Goal: Information Seeking & Learning: Learn about a topic

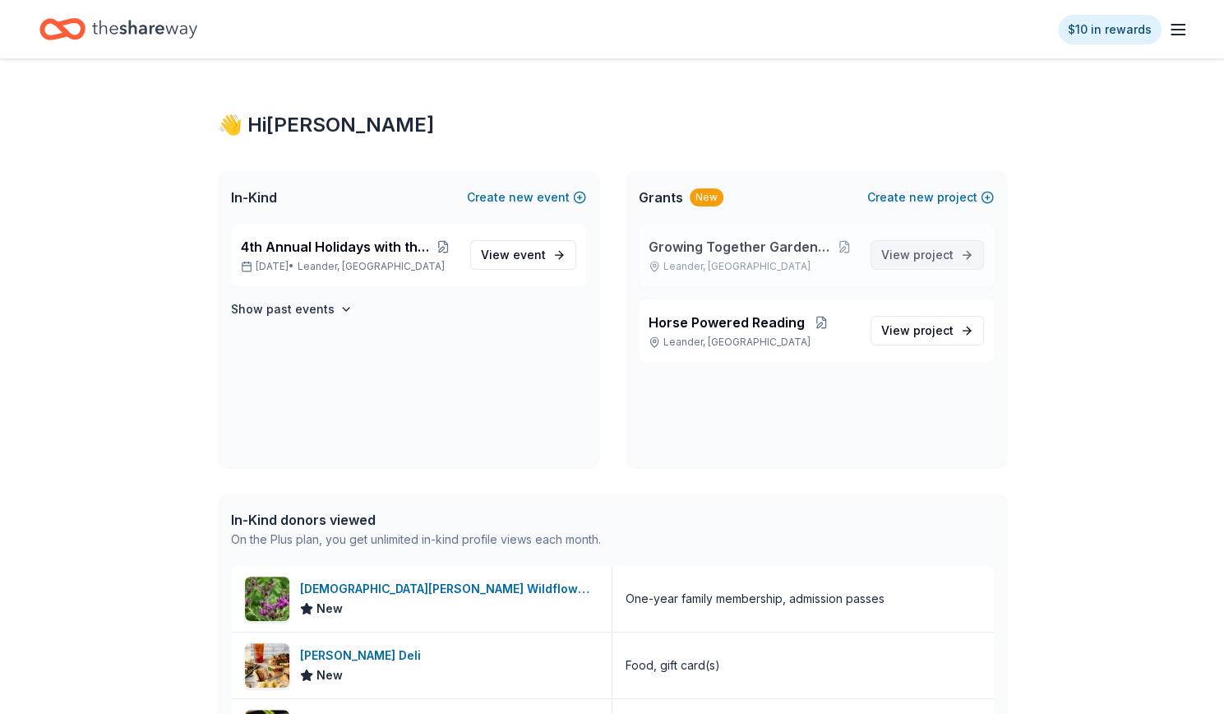
click at [944, 258] on span "project" at bounding box center [934, 255] width 40 height 14
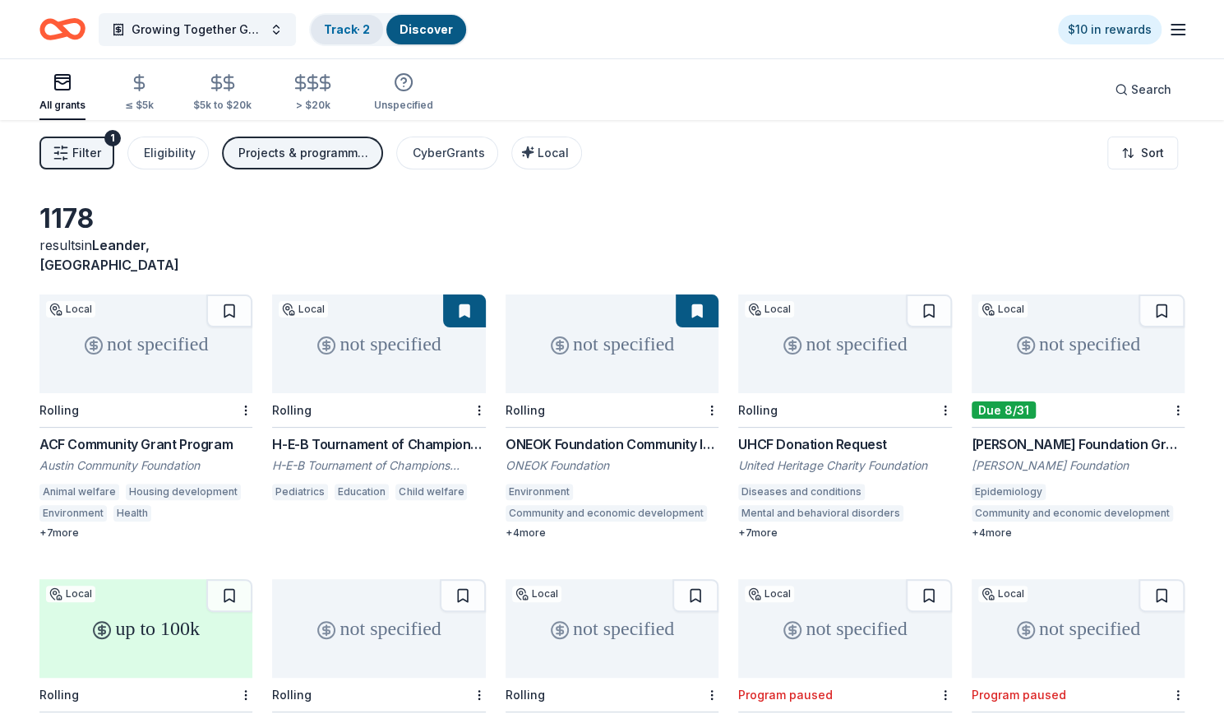
click at [332, 23] on link "Track · 2" at bounding box center [347, 29] width 46 height 14
click at [350, 31] on link "Track · 2" at bounding box center [347, 29] width 46 height 14
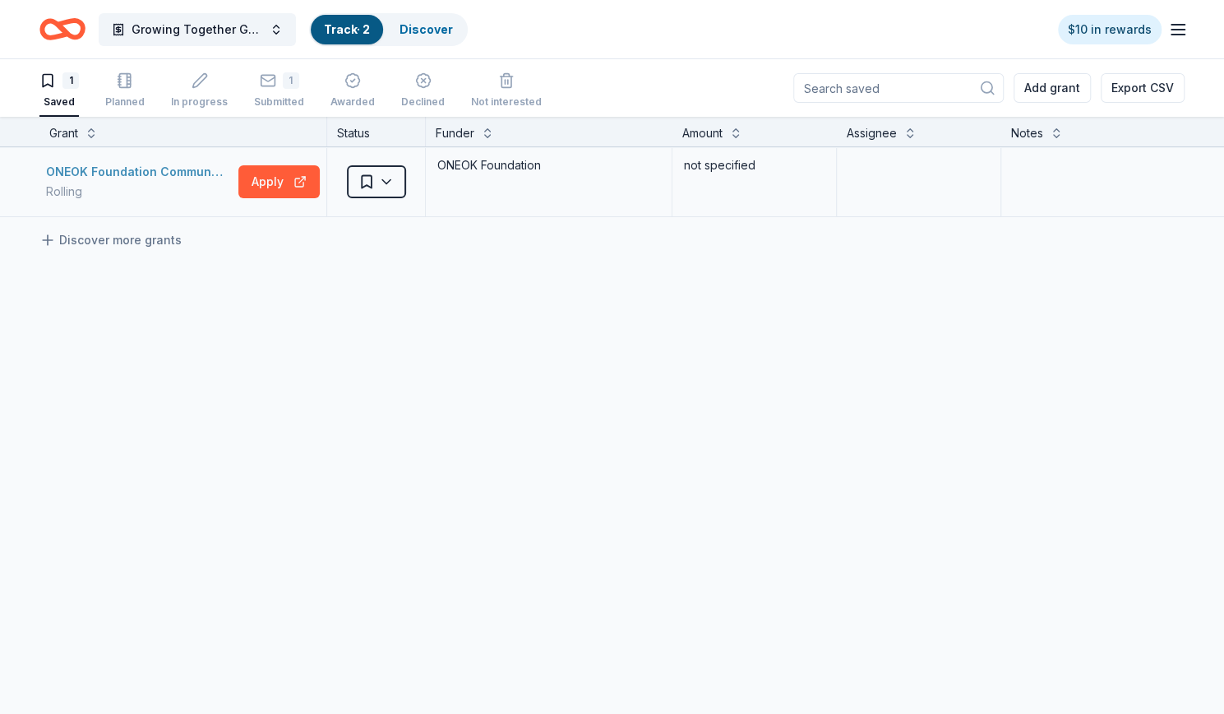
click at [141, 172] on div "ONEOK Foundation Community Investments Grants" at bounding box center [139, 172] width 186 height 20
click at [428, 28] on link "Discover" at bounding box center [426, 29] width 53 height 14
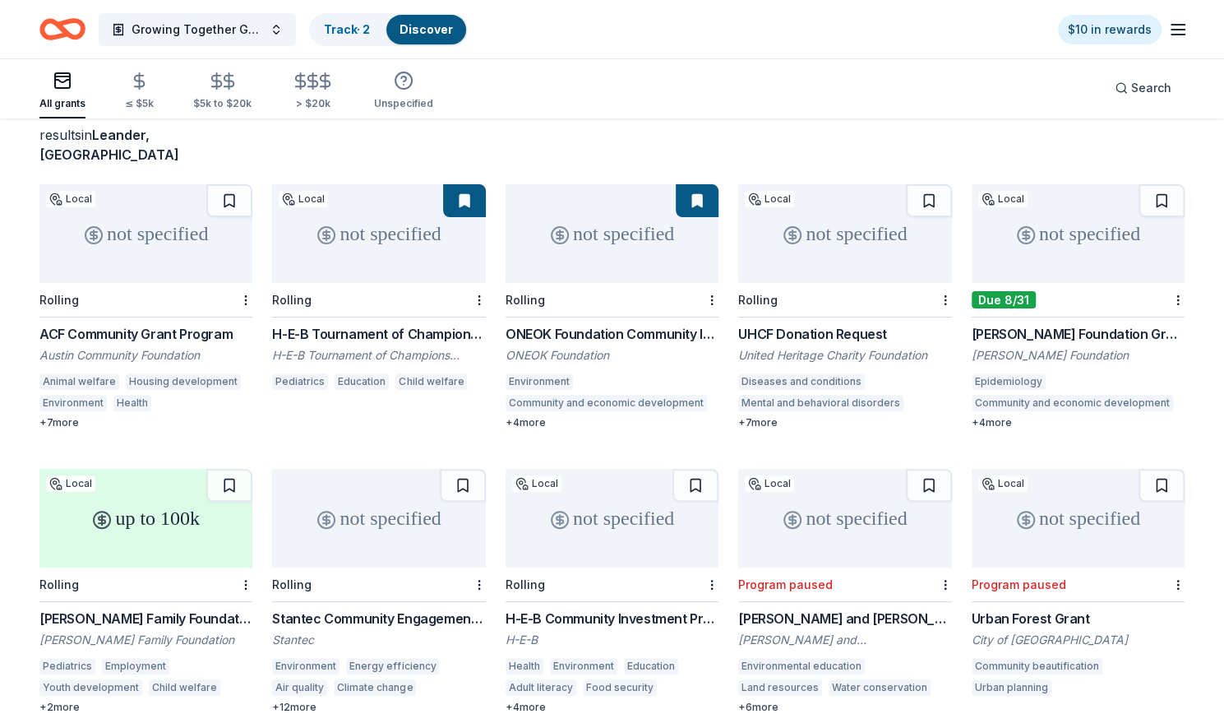
scroll to position [122, 0]
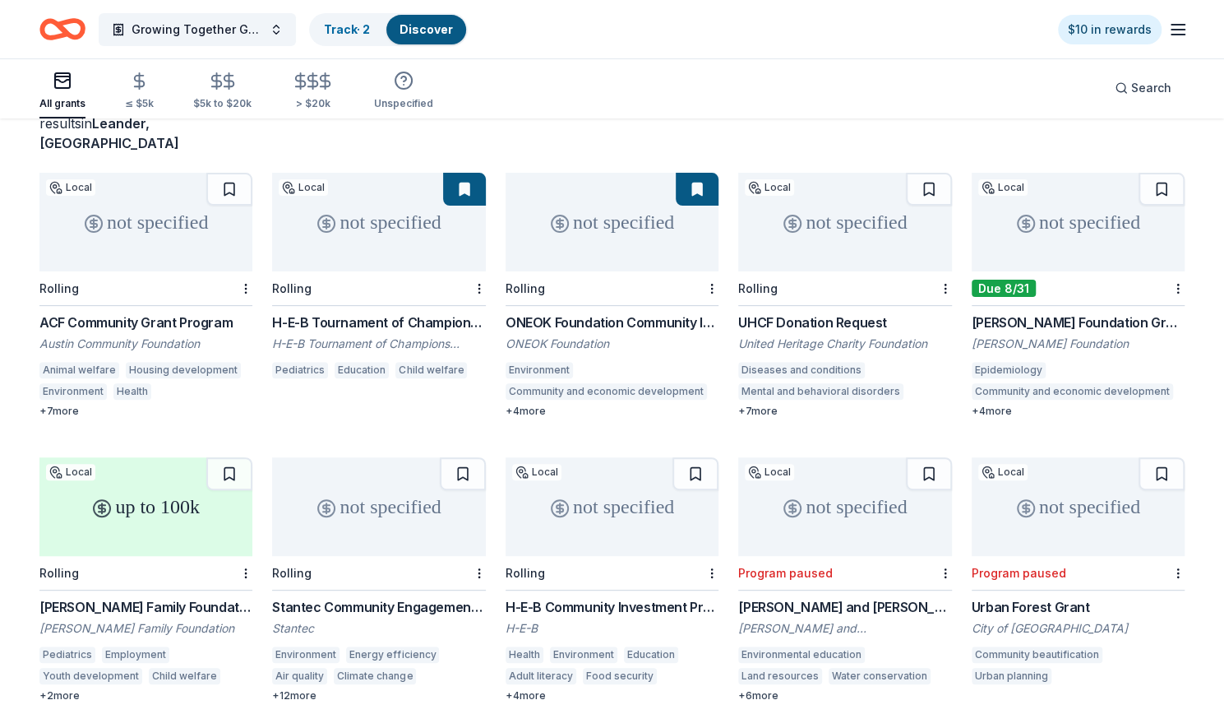
click at [1125, 312] on div "[PERSON_NAME] Foundation Grant" at bounding box center [1078, 322] width 213 height 20
click at [1035, 313] on div "Lola Wright Foundation Grant Lola Wright Foundation Epidemiology Community and …" at bounding box center [1078, 364] width 213 height 105
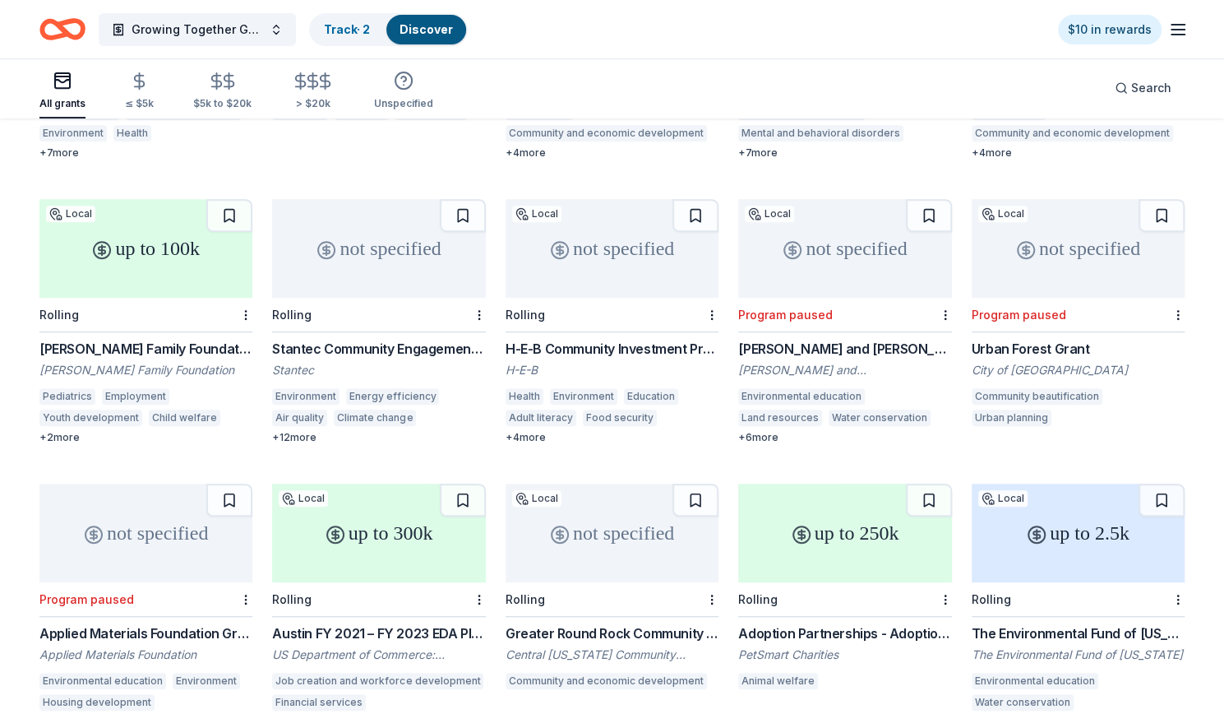
scroll to position [391, 0]
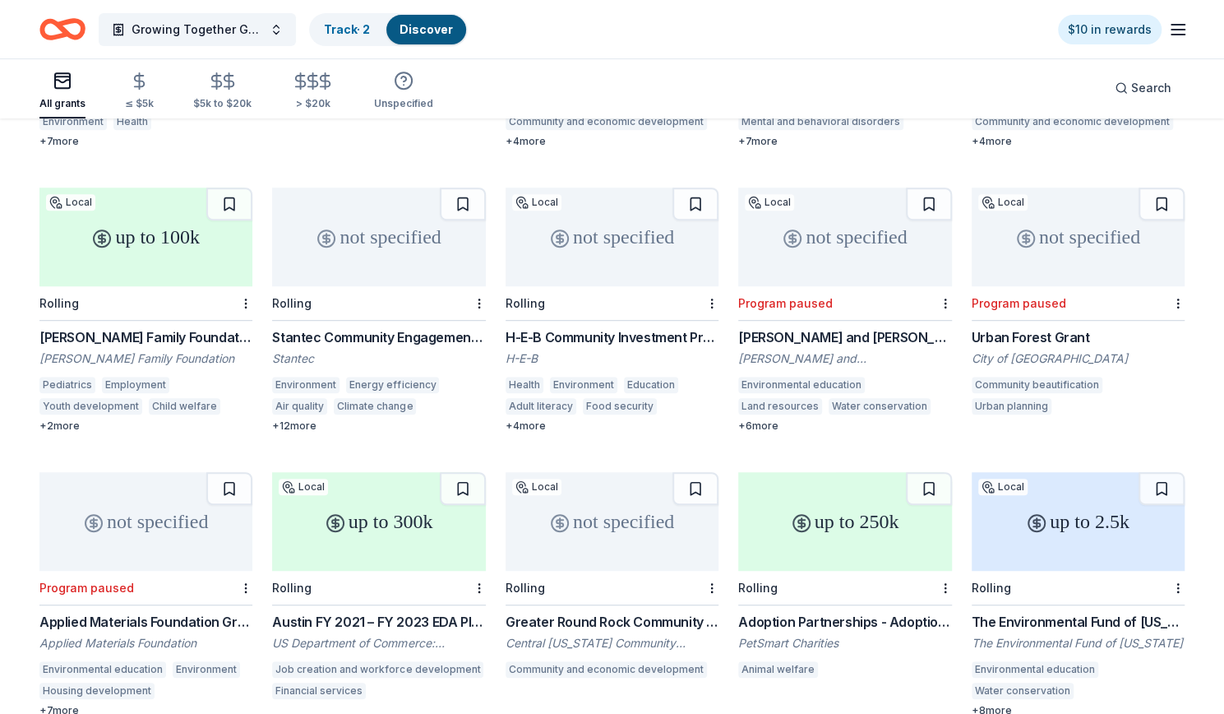
click at [201, 327] on div "Topfer Family Foundation Grant" at bounding box center [145, 337] width 213 height 20
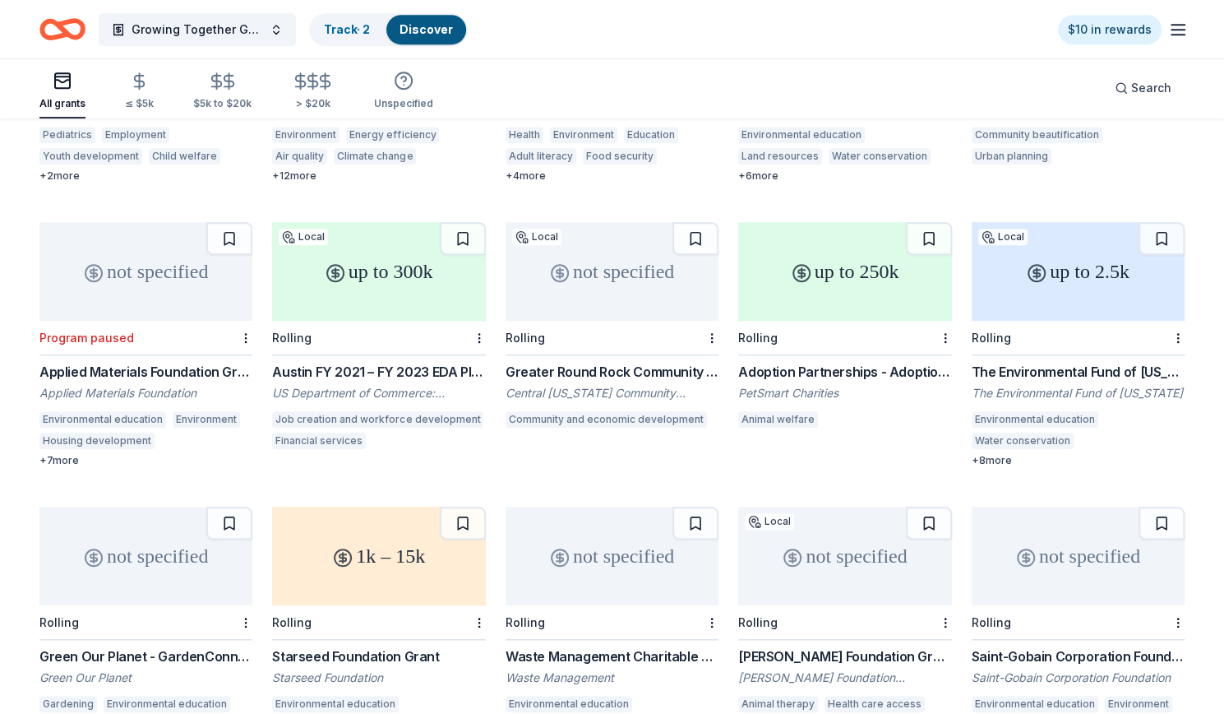
scroll to position [651, 0]
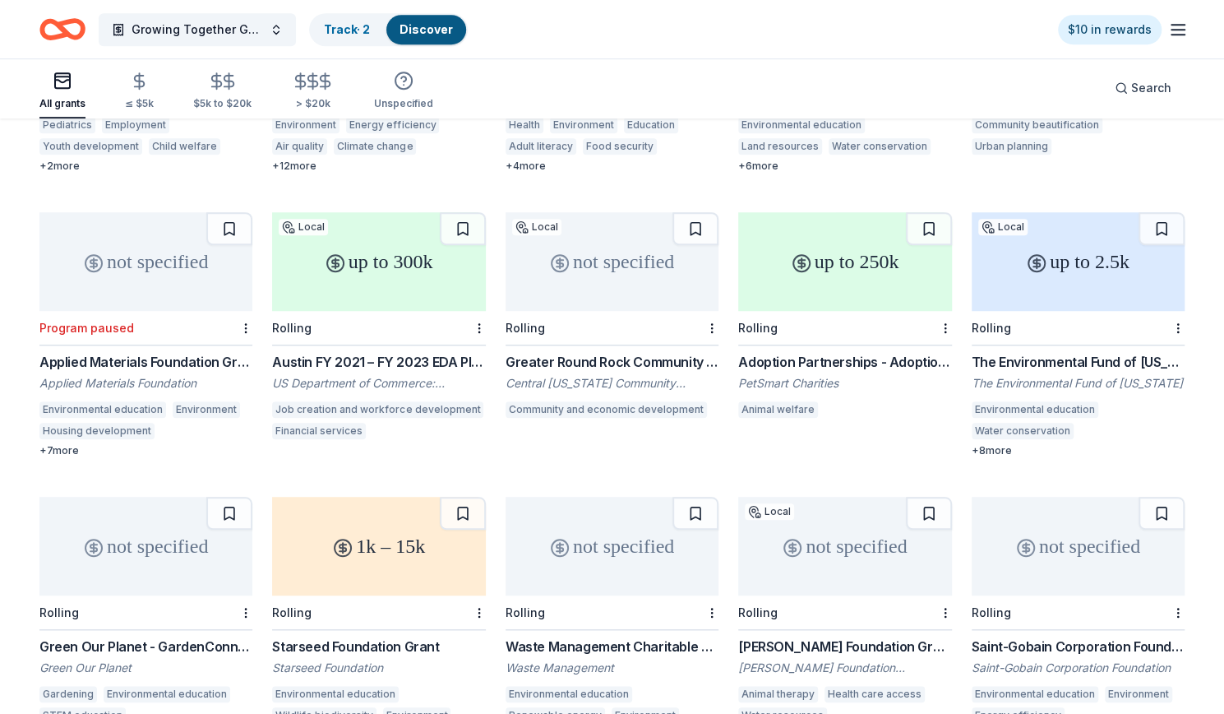
drag, startPoint x: 265, startPoint y: 341, endPoint x: 505, endPoint y: 356, distance: 240.6
click at [505, 356] on div "not specified Local Rolling ACF Community Grant Program Austin Community Founda…" at bounding box center [612, 192] width 1146 height 1099
click at [422, 352] on div "Austin FY 2021 – FY 2023 EDA Planning and Local Technical Assistance" at bounding box center [378, 362] width 213 height 20
click at [681, 352] on div "Greater Round Rock Community Foundation Grants" at bounding box center [612, 362] width 213 height 20
click at [696, 212] on button at bounding box center [696, 228] width 46 height 33
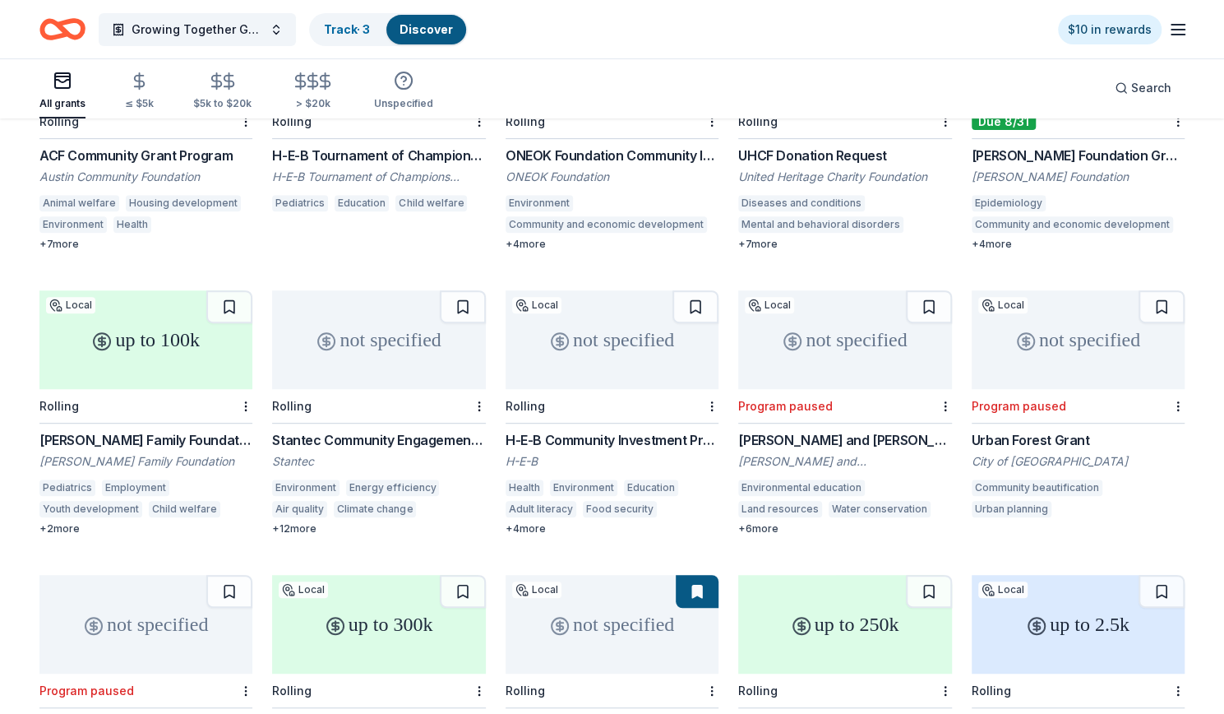
scroll to position [285, 0]
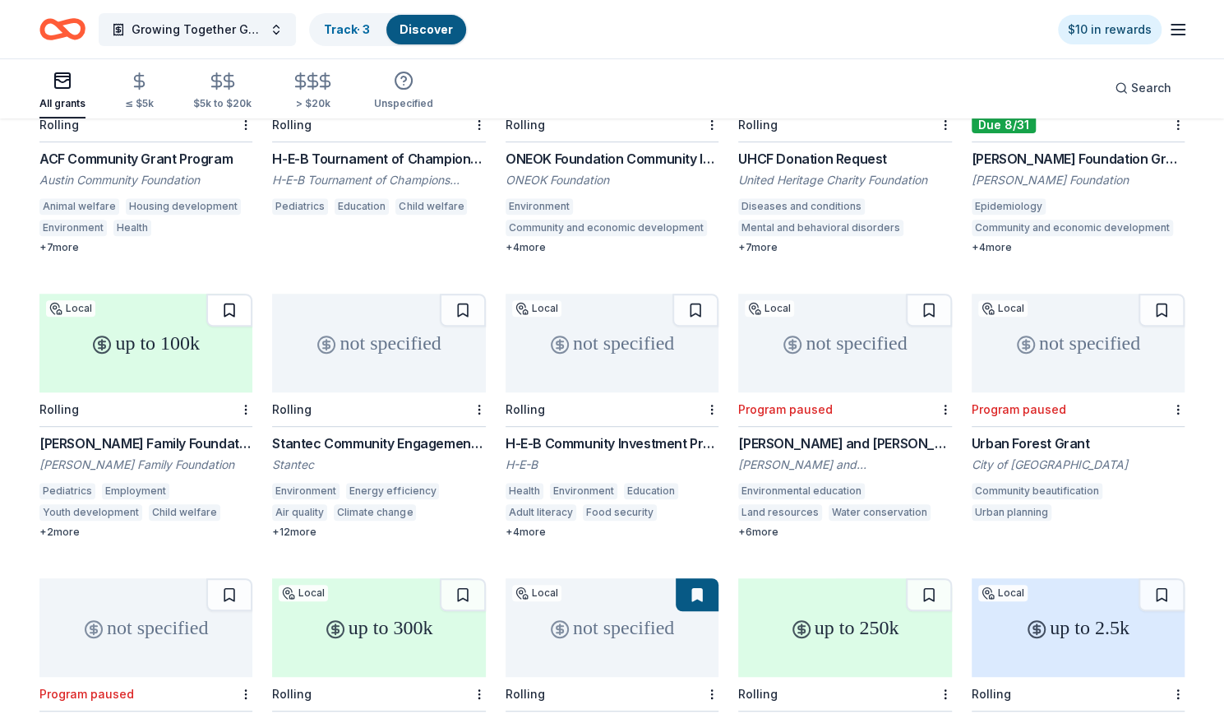
click at [237, 294] on button at bounding box center [229, 310] width 46 height 33
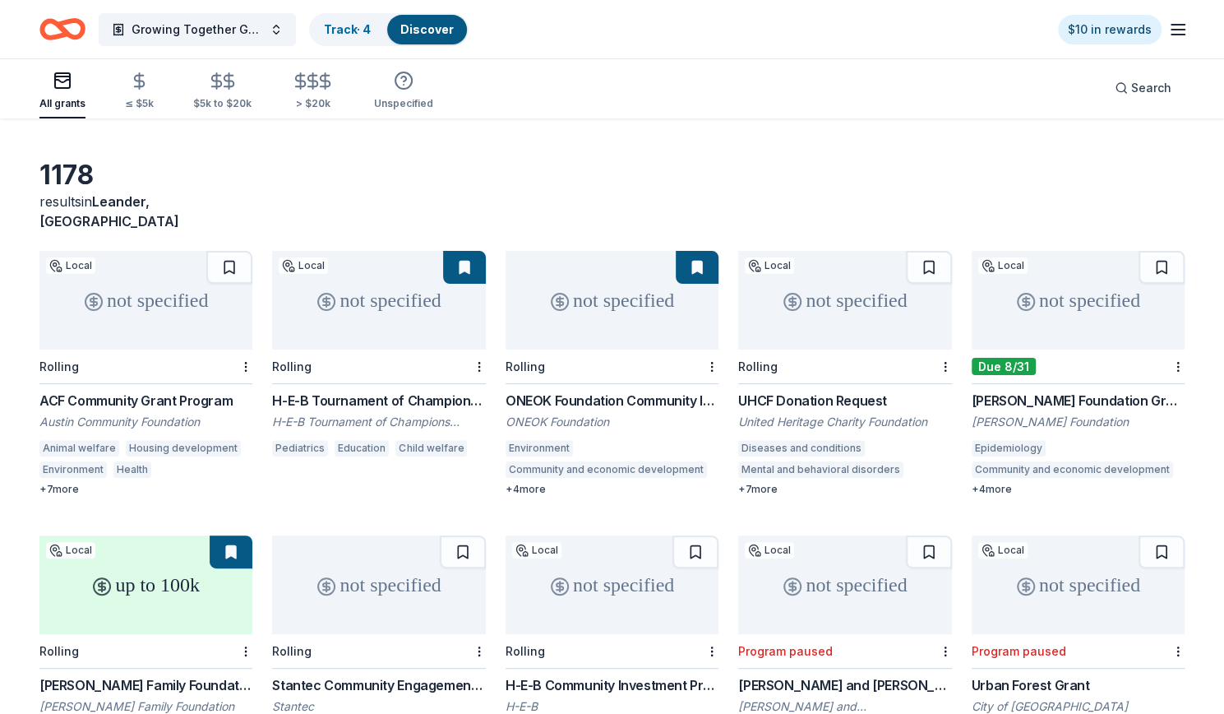
scroll to position [45, 0]
click at [356, 25] on link "Track · 4" at bounding box center [347, 29] width 47 height 14
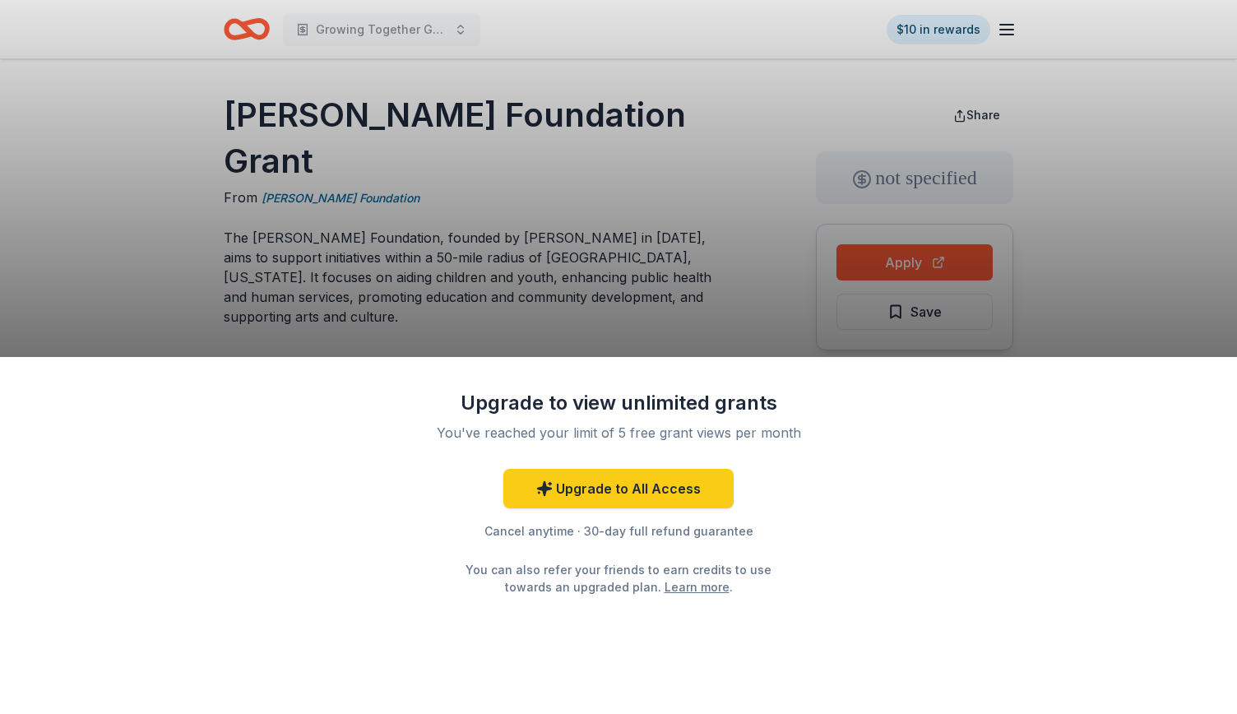
click at [667, 334] on div "Upgrade to view unlimited grants You've reached your limit of 5 free grant view…" at bounding box center [618, 357] width 1237 height 714
click at [1148, 203] on div "Upgrade to view unlimited grants You've reached your limit of 5 free grant view…" at bounding box center [618, 357] width 1237 height 714
click at [569, 83] on div "Upgrade to view unlimited grants You've reached your limit of 5 free grant view…" at bounding box center [618, 357] width 1237 height 714
click at [985, 58] on div "Upgrade to view unlimited grants You've reached your limit of 5 free grant view…" at bounding box center [618, 357] width 1237 height 714
click at [687, 494] on link "Upgrade to All Access" at bounding box center [618, 488] width 230 height 39
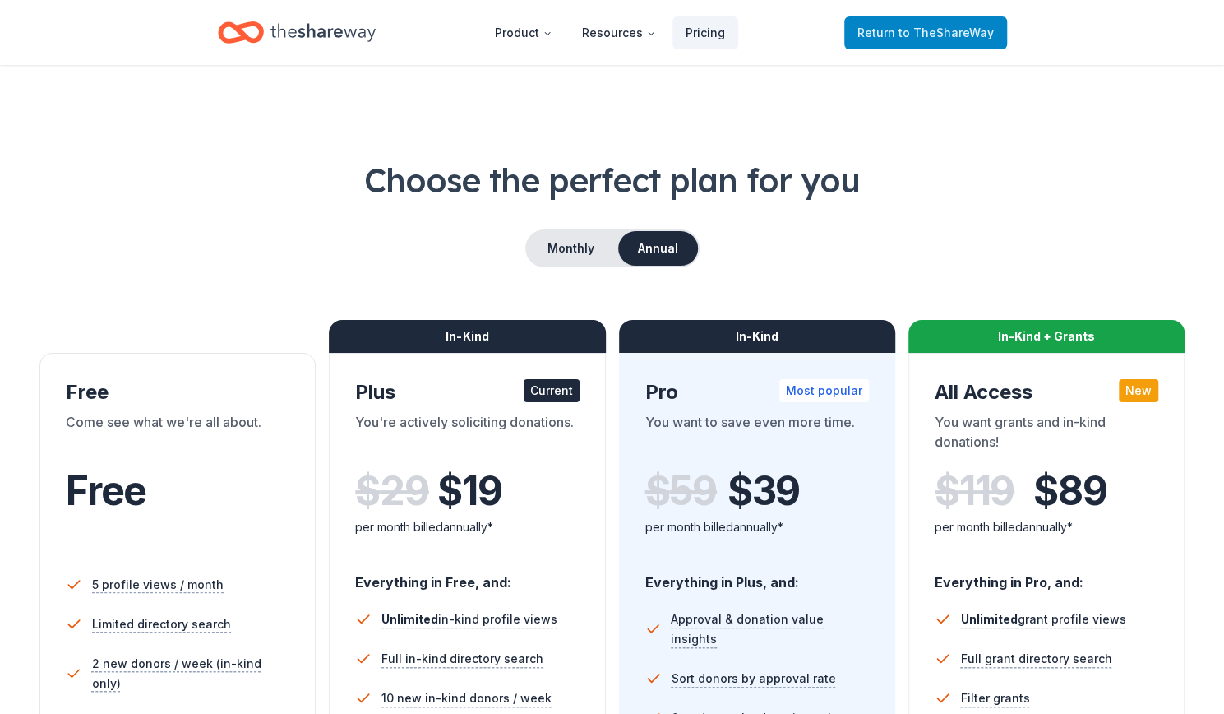
click at [873, 35] on span "Return to TheShareWay" at bounding box center [926, 33] width 137 height 20
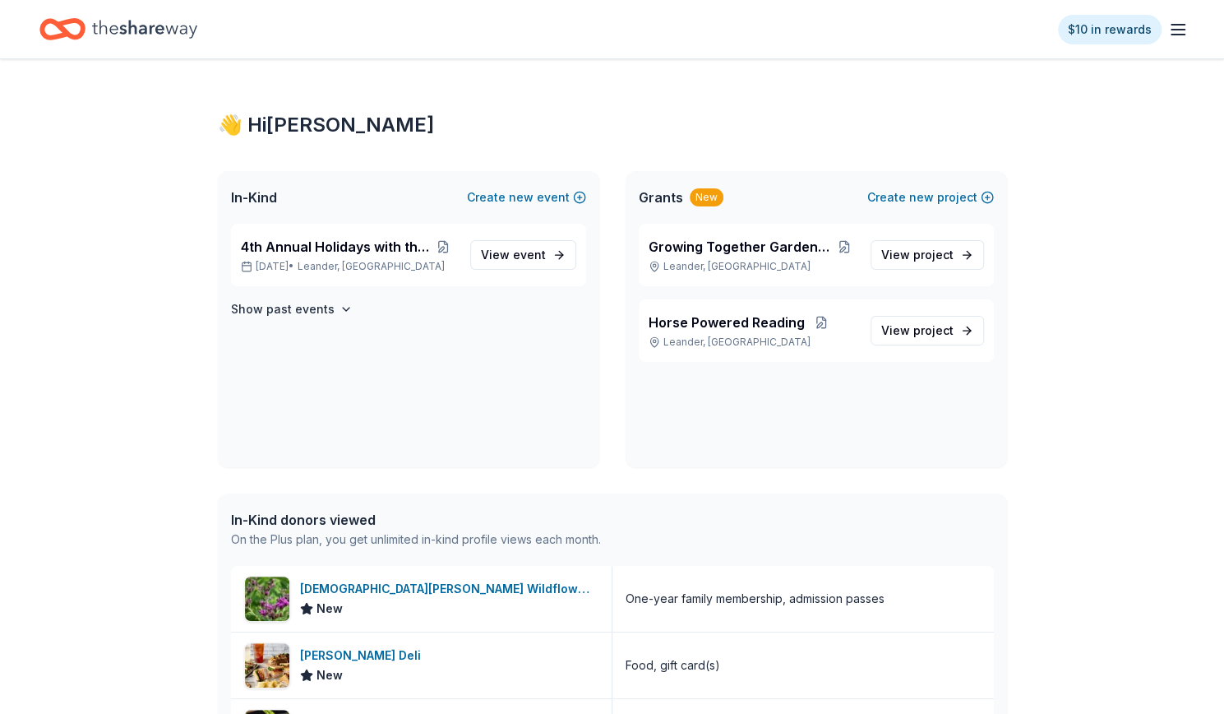
click at [1187, 35] on icon "button" at bounding box center [1179, 30] width 20 height 20
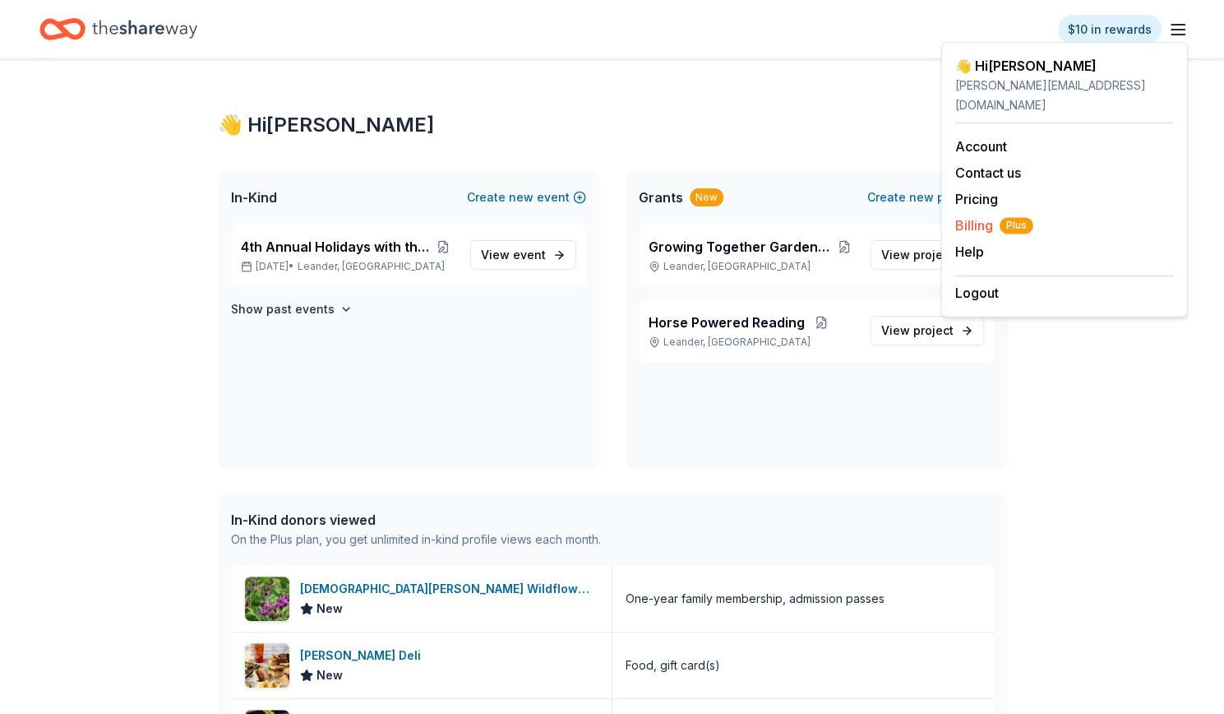
click at [991, 215] on span "Billing Plus" at bounding box center [995, 225] width 78 height 20
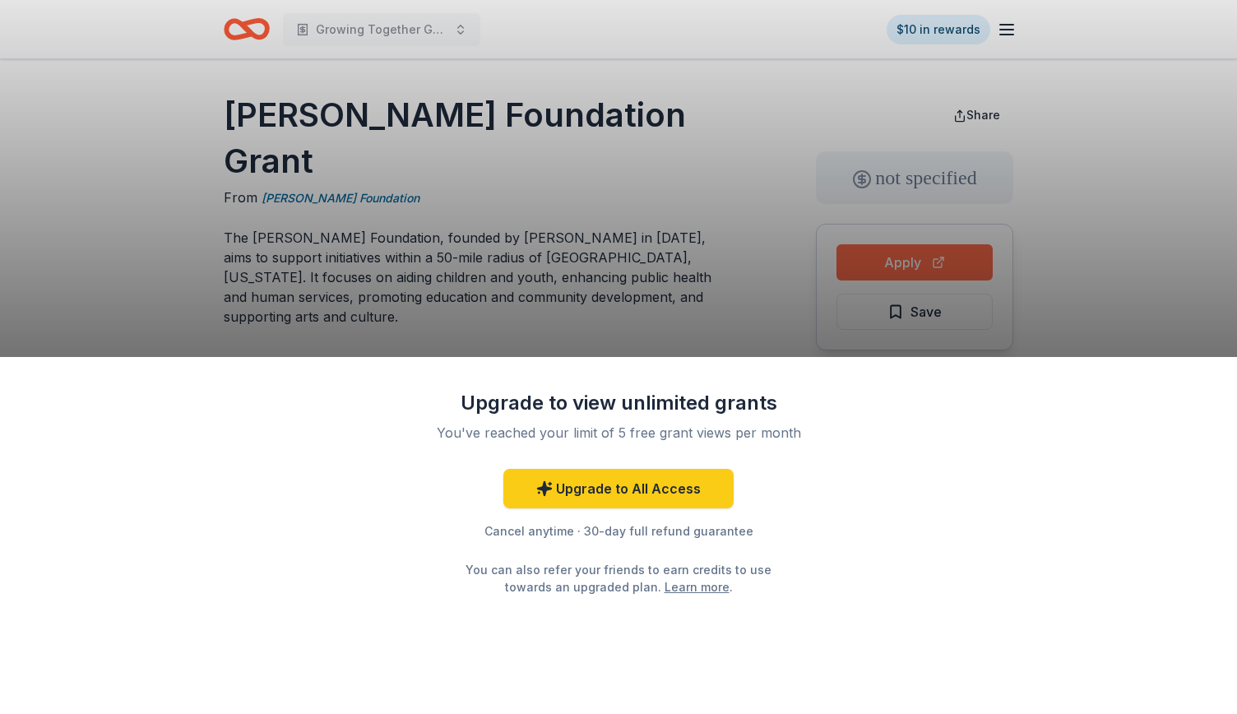
click at [893, 270] on div "Upgrade to view unlimited grants You've reached your limit of 5 free grant view…" at bounding box center [618, 357] width 1237 height 714
click at [681, 289] on div "Upgrade to view unlimited grants You've reached your limit of 5 free grant view…" at bounding box center [618, 357] width 1237 height 714
click at [585, 209] on div "Upgrade to view unlimited grants You've reached your limit of 5 free grant view…" at bounding box center [618, 357] width 1237 height 714
click at [530, 324] on div "Upgrade to view unlimited grants You've reached your limit of 5 free grant view…" at bounding box center [618, 357] width 1237 height 714
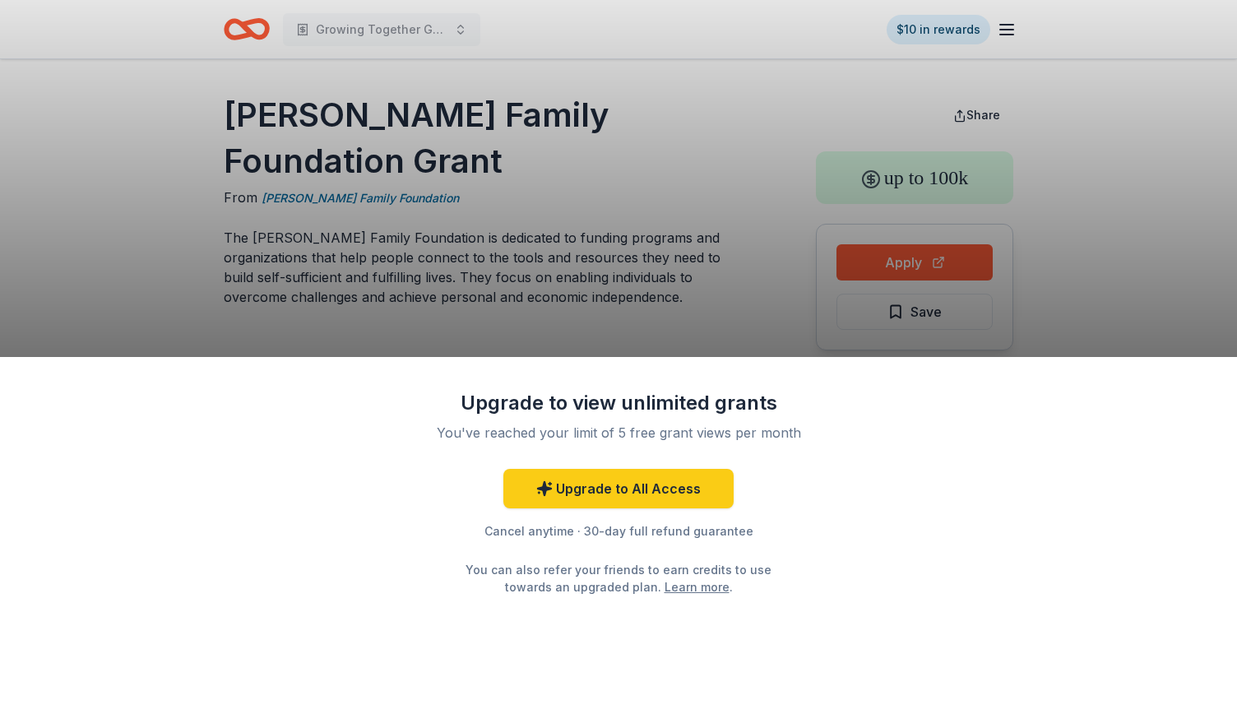
click at [1224, 185] on div "Upgrade to view unlimited grants You've reached your limit of 5 free grant view…" at bounding box center [618, 357] width 1237 height 714
drag, startPoint x: 227, startPoint y: 127, endPoint x: 490, endPoint y: 131, distance: 263.2
click at [490, 131] on div "Upgrade to view unlimited grants You've reached your limit of 5 free grant view…" at bounding box center [618, 357] width 1237 height 714
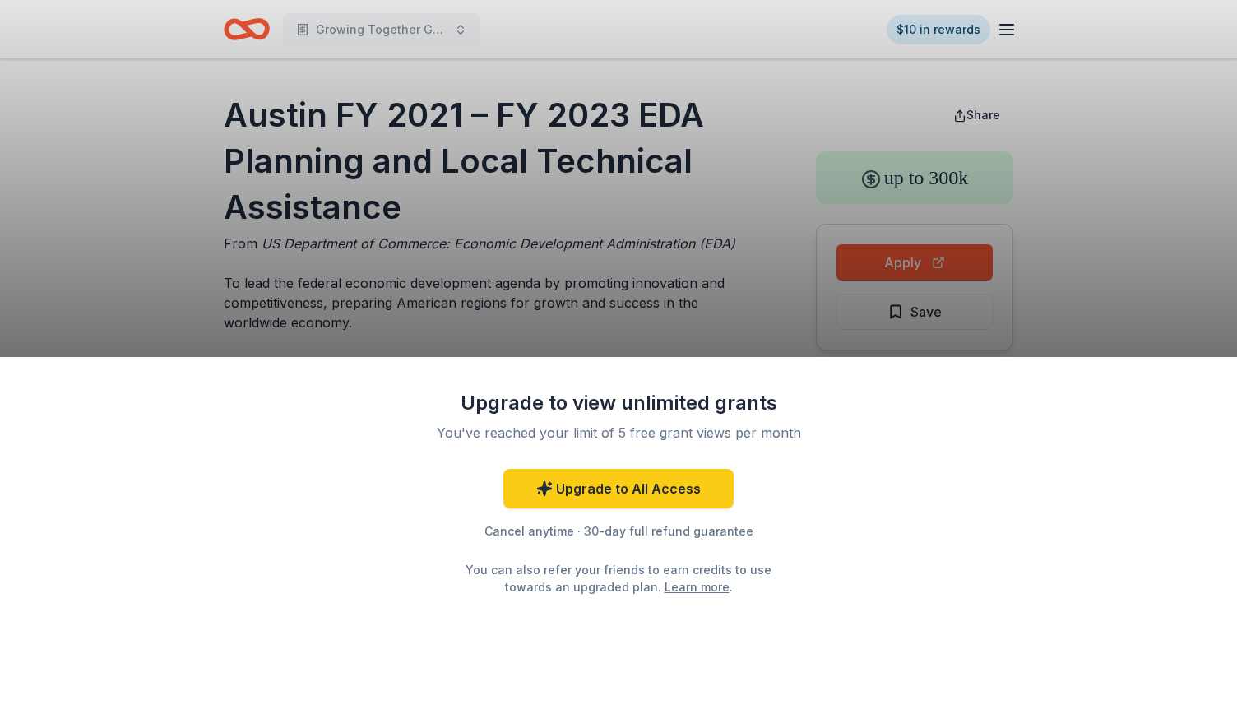
drag, startPoint x: 428, startPoint y: 219, endPoint x: 181, endPoint y: 92, distance: 277.3
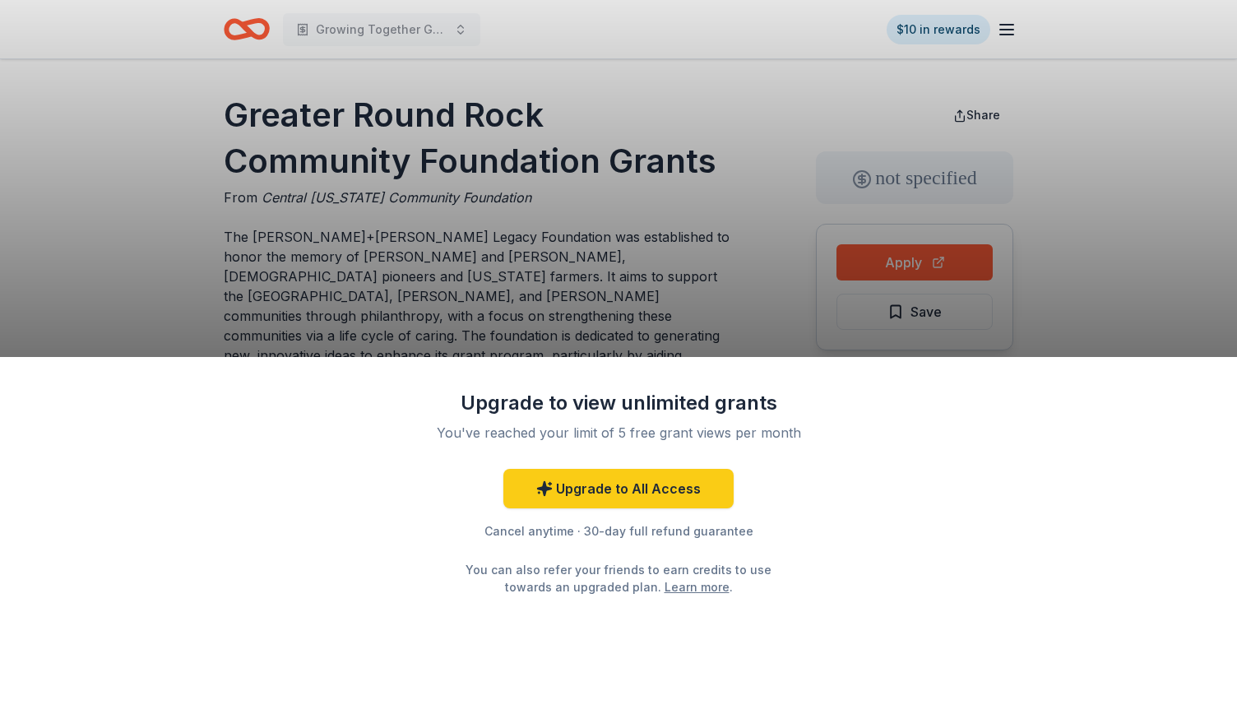
click at [641, 341] on div "Upgrade to view unlimited grants You've reached your limit of 5 free grant view…" at bounding box center [618, 357] width 1237 height 714
